Goal: Information Seeking & Learning: Check status

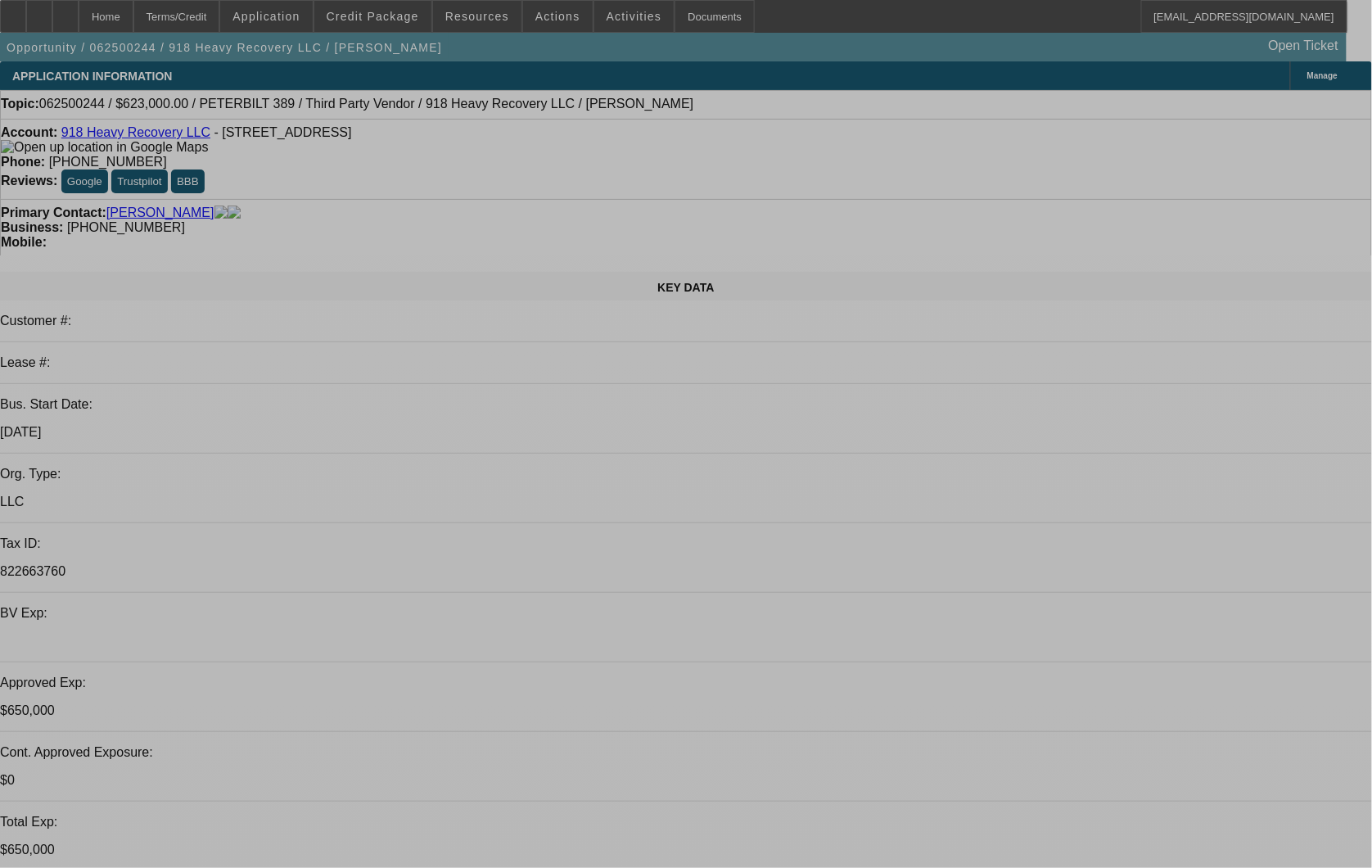
select select "0"
select select "2"
select select "0"
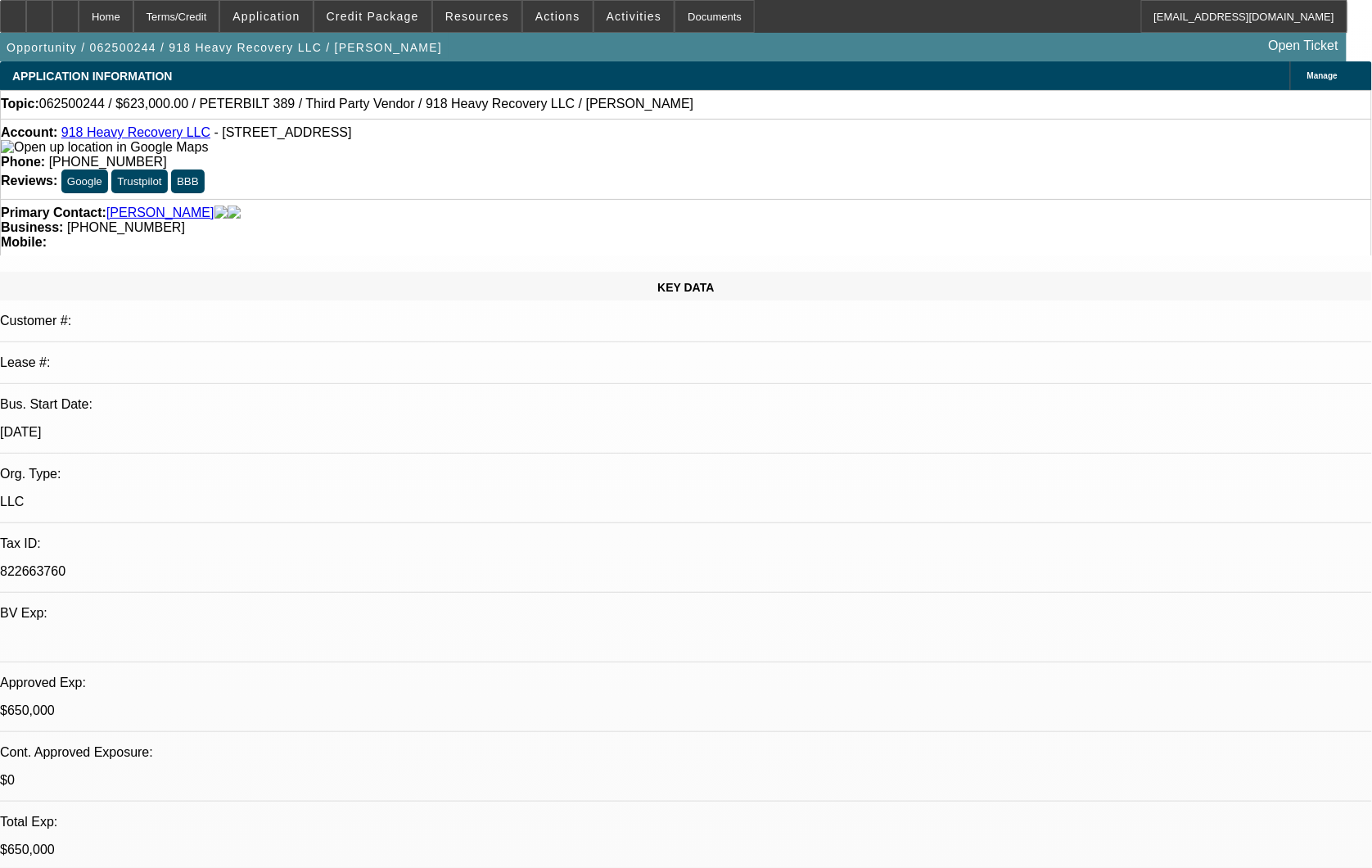
select select "0"
select select "2"
select select "0"
select select "2"
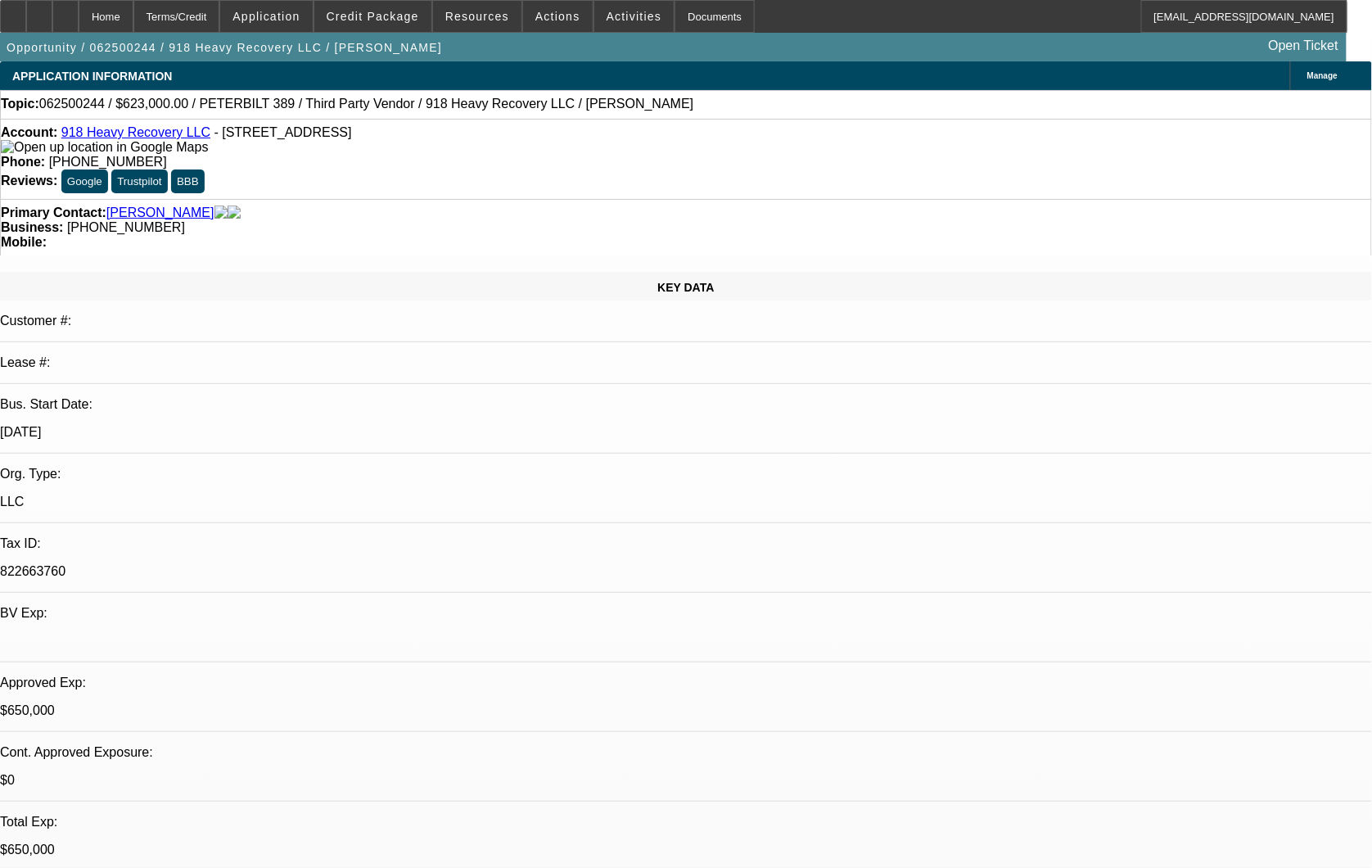
select select "0"
select select "2"
select select "0"
select select "1"
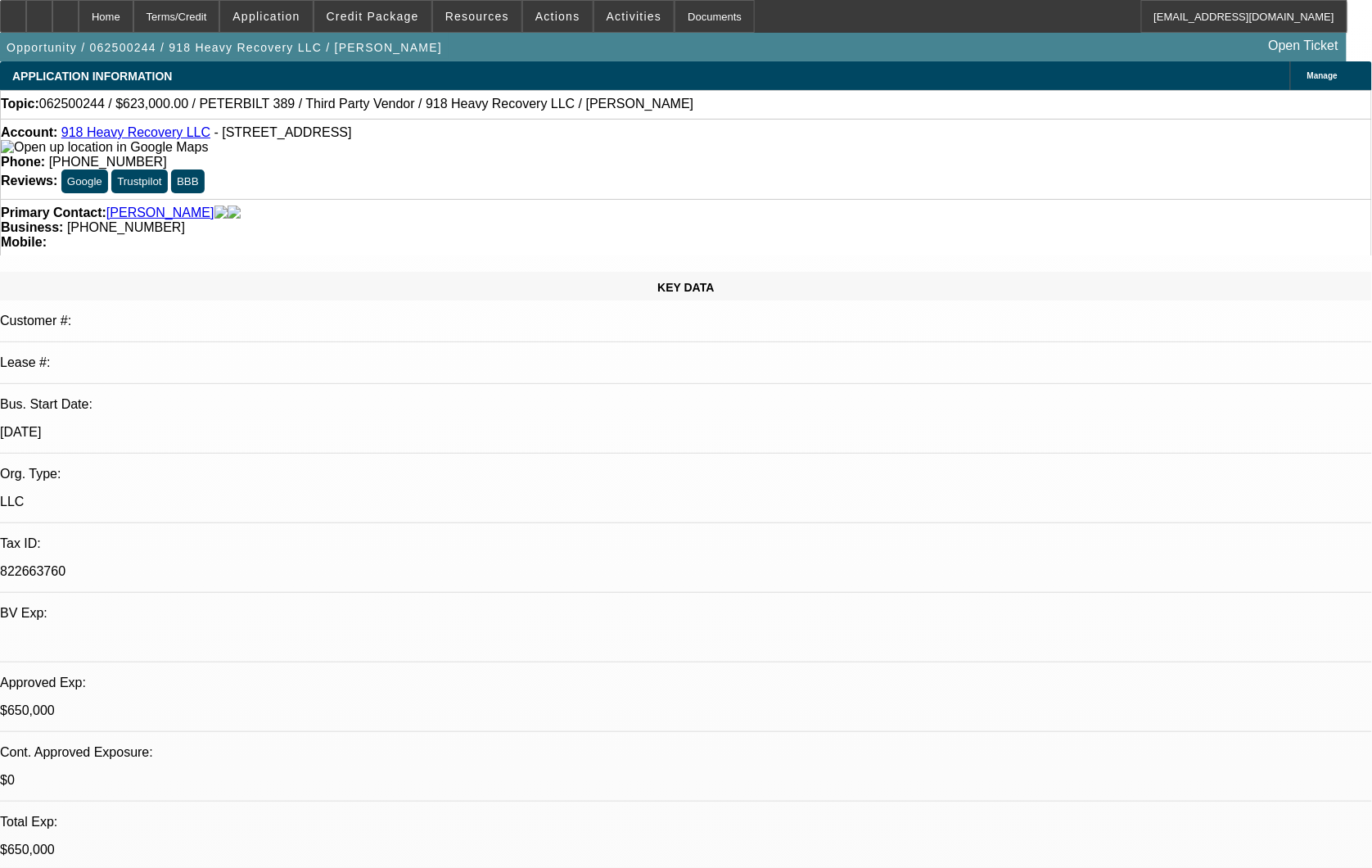
select select "2"
select select "6"
select select "1"
select select "2"
select select "6"
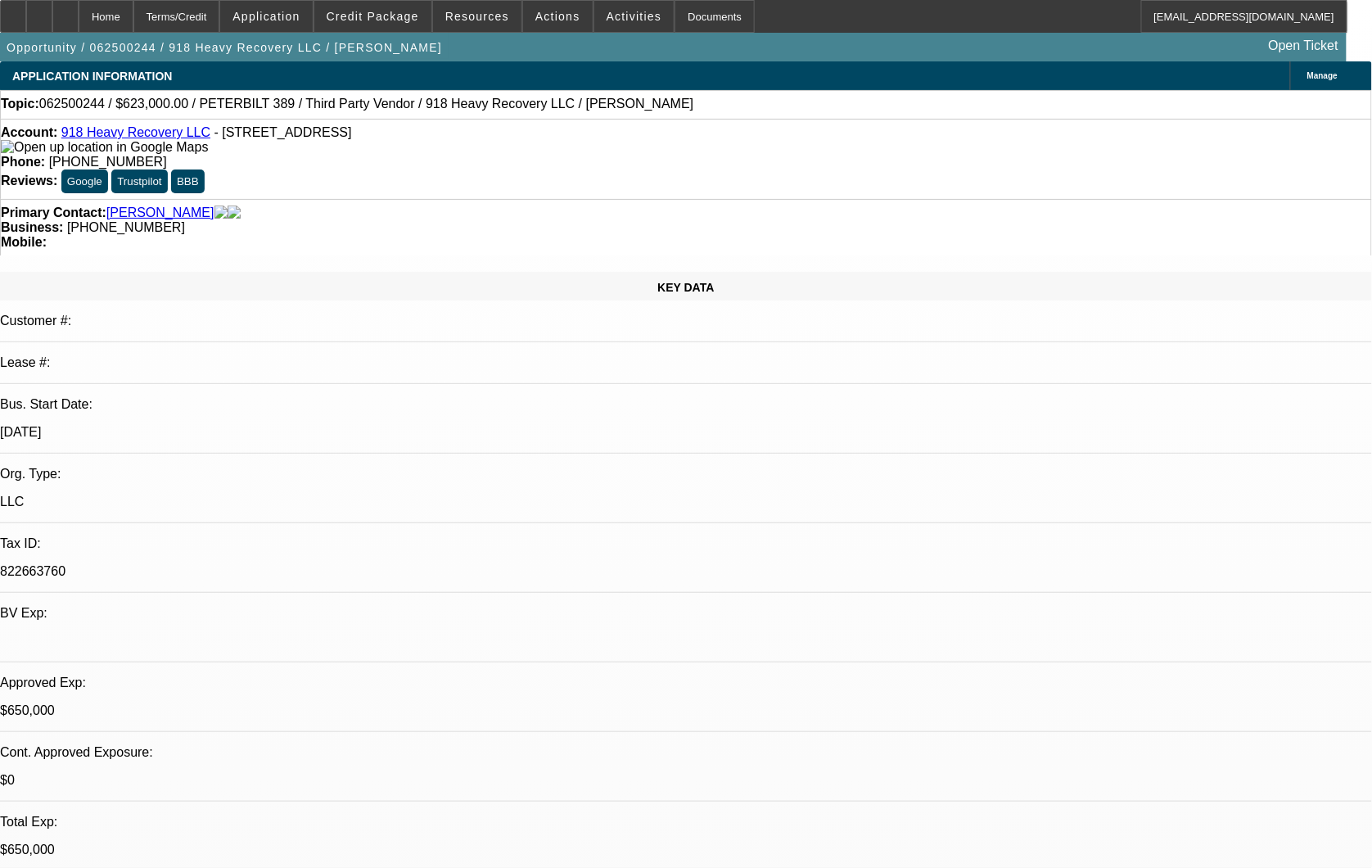
select select "1"
select select "2"
select select "6"
select select "1"
select select "2"
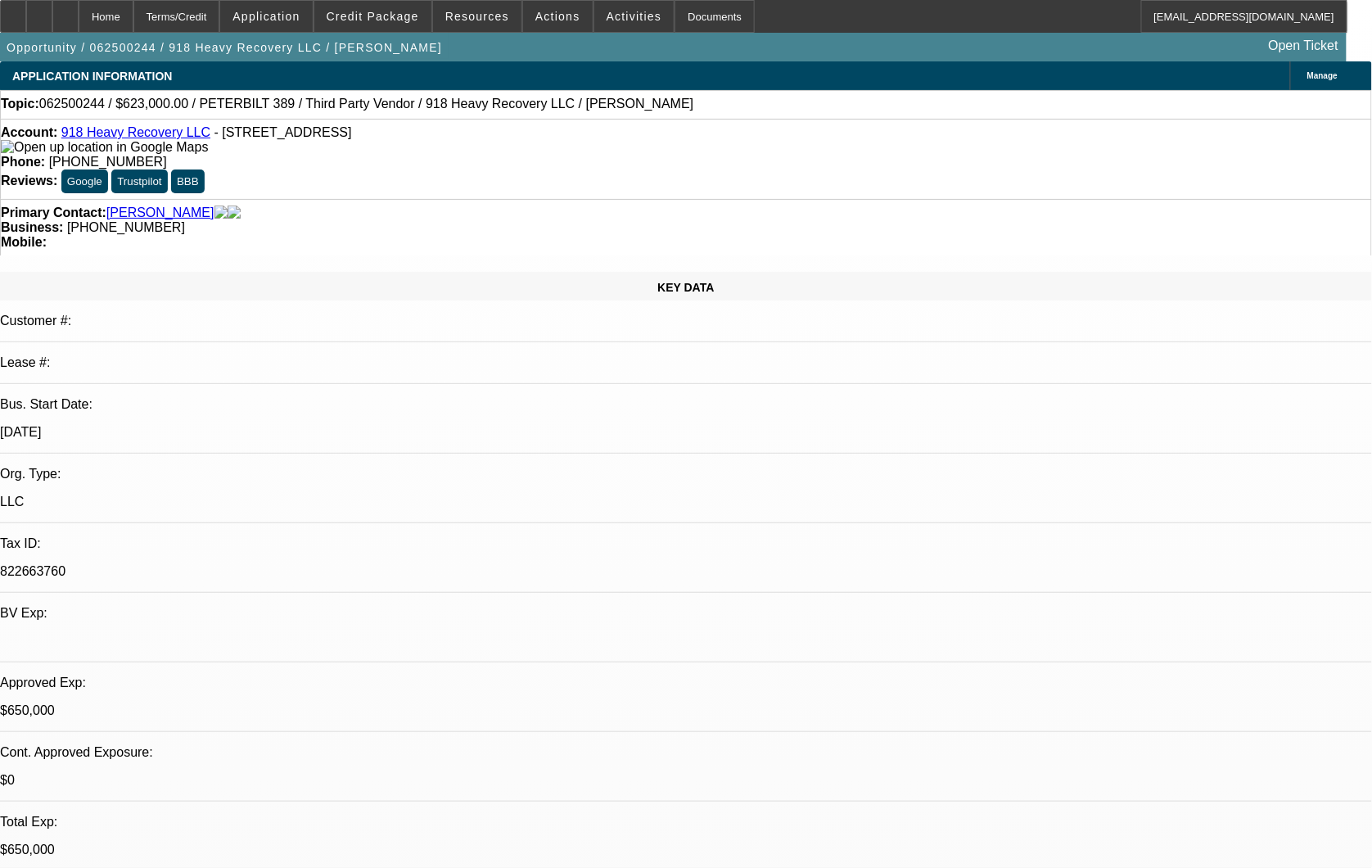
select select "6"
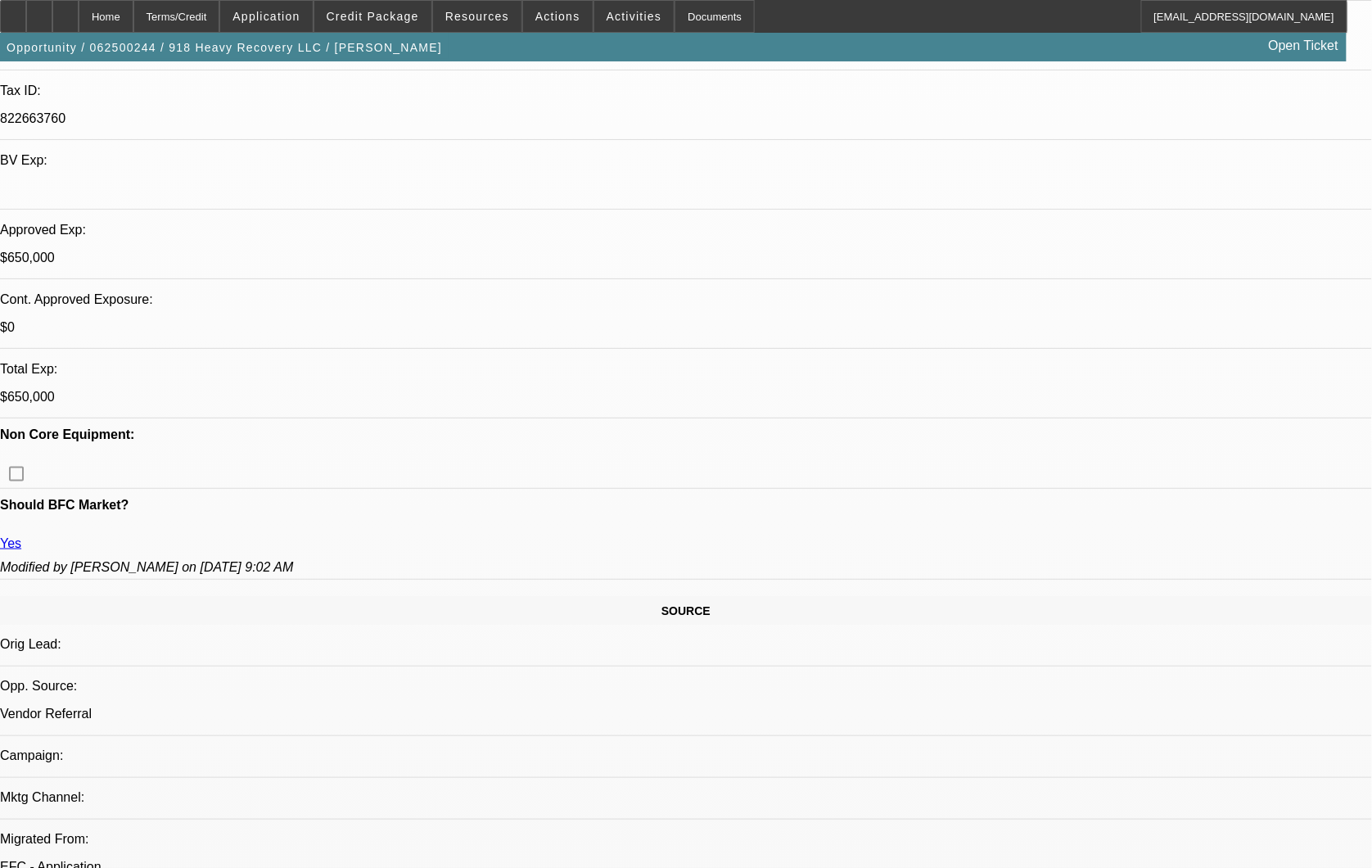
scroll to position [454, 0]
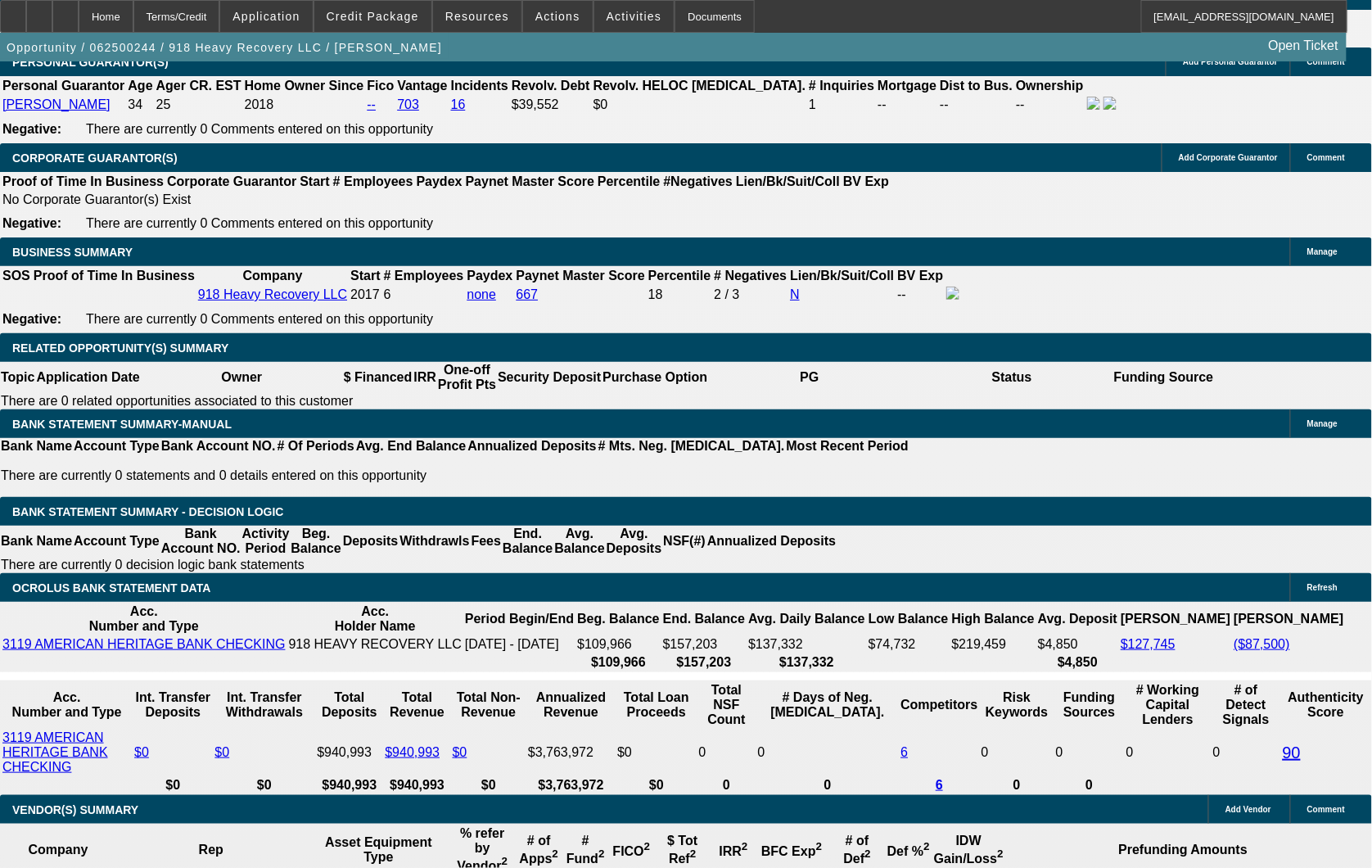
scroll to position [3000, 0]
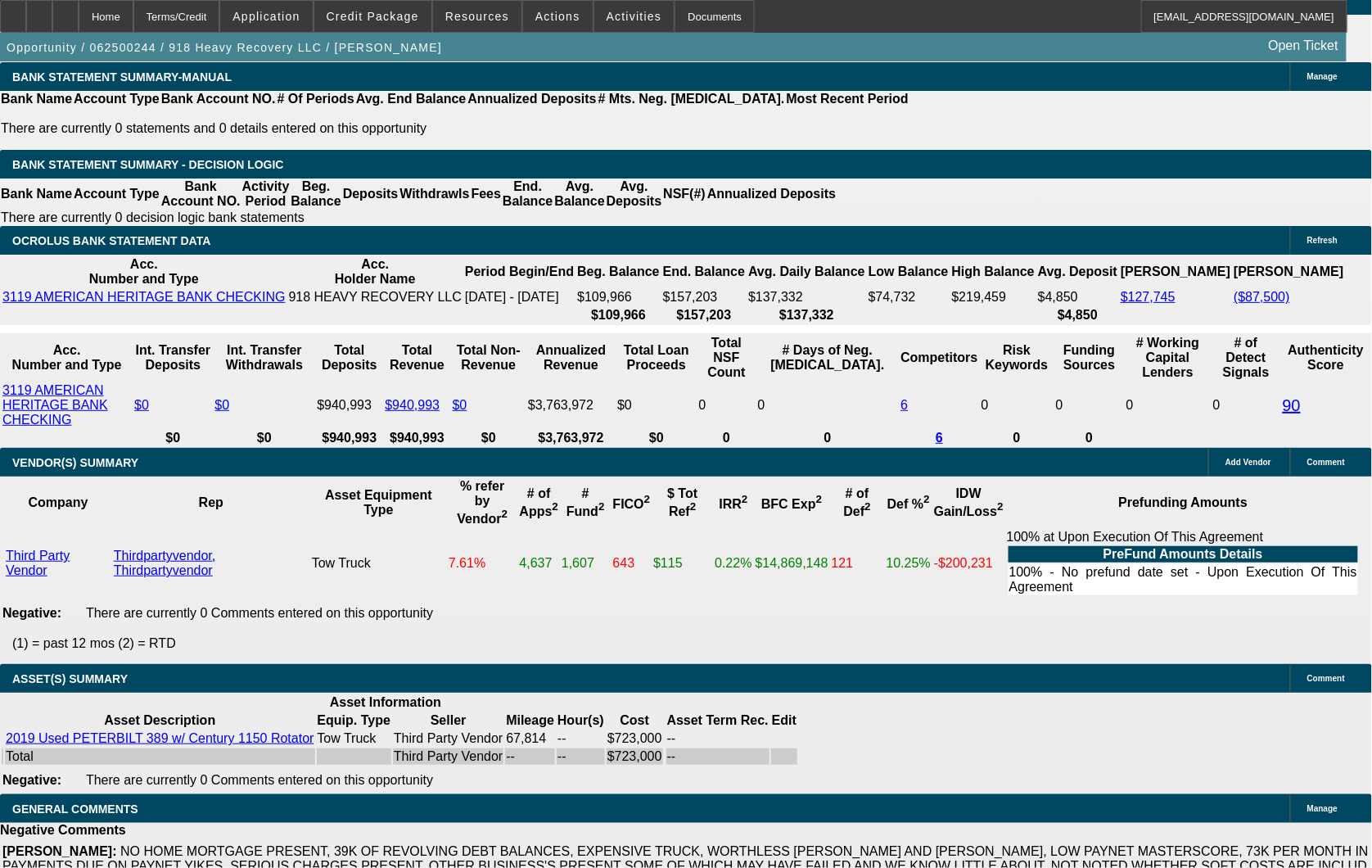
scroll to position [2819, 0]
